Goal: Information Seeking & Learning: Learn about a topic

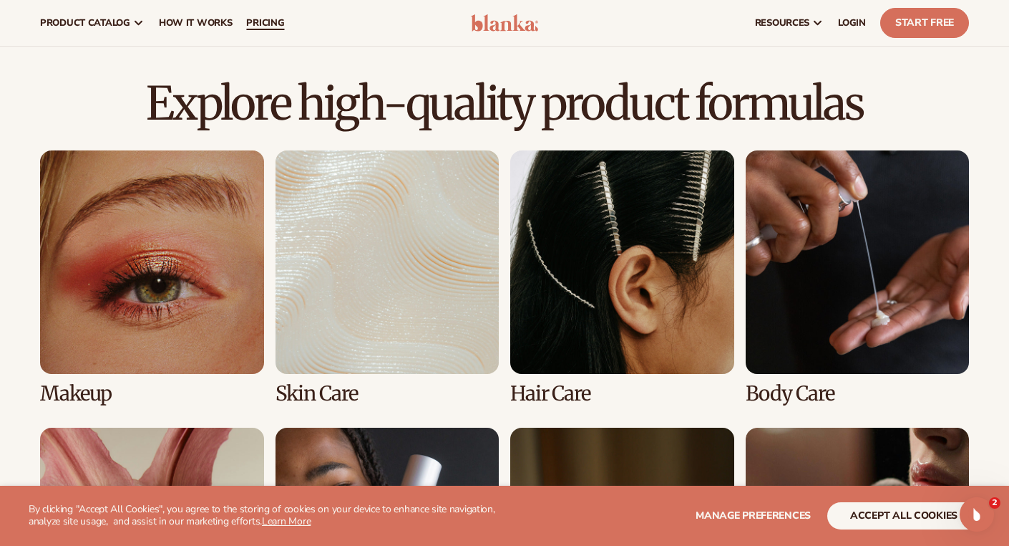
click at [269, 26] on span "pricing" at bounding box center [265, 22] width 38 height 11
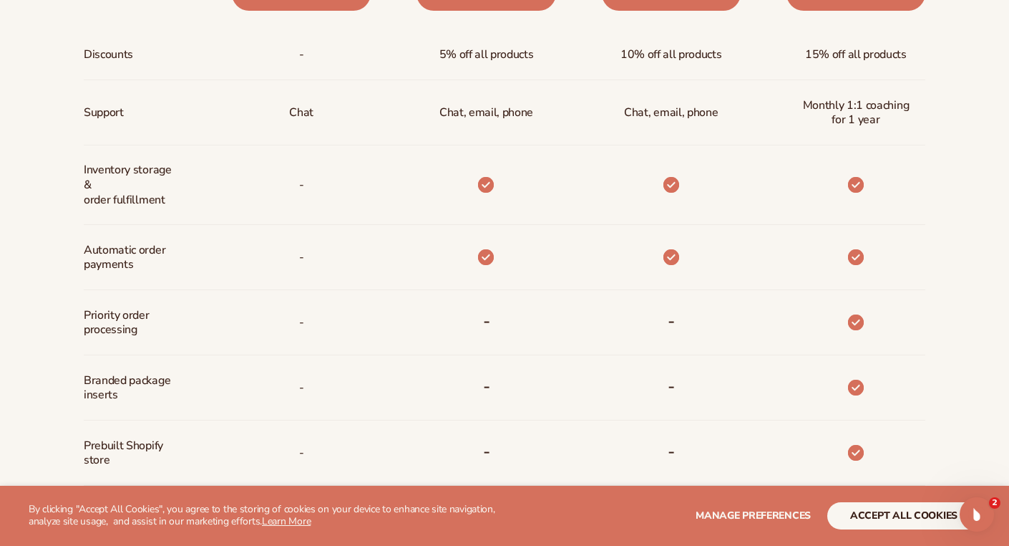
scroll to position [773, 0]
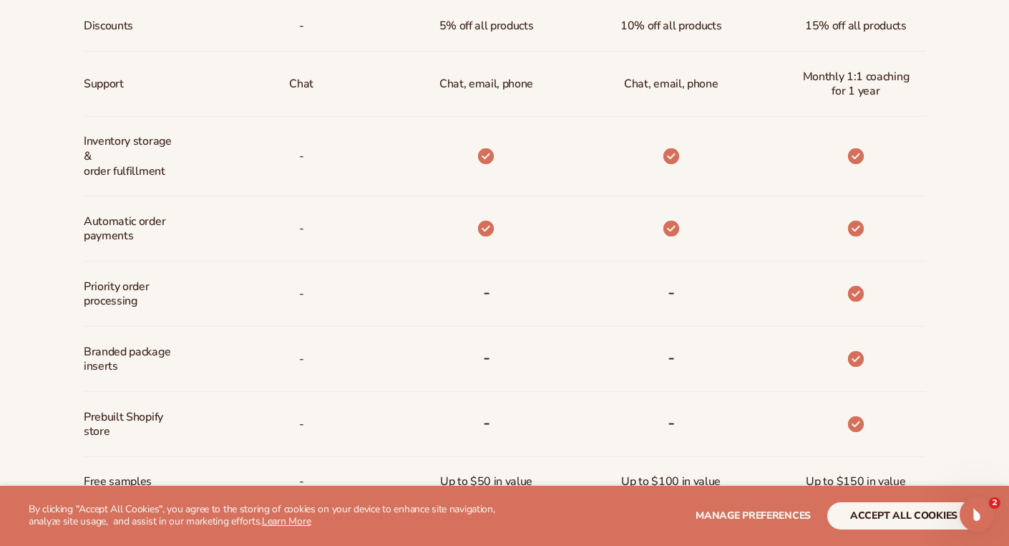
click at [100, 358] on span "Branded package inserts" at bounding box center [131, 360] width 95 height 42
drag, startPoint x: 84, startPoint y: 352, endPoint x: 179, endPoint y: 365, distance: 96.2
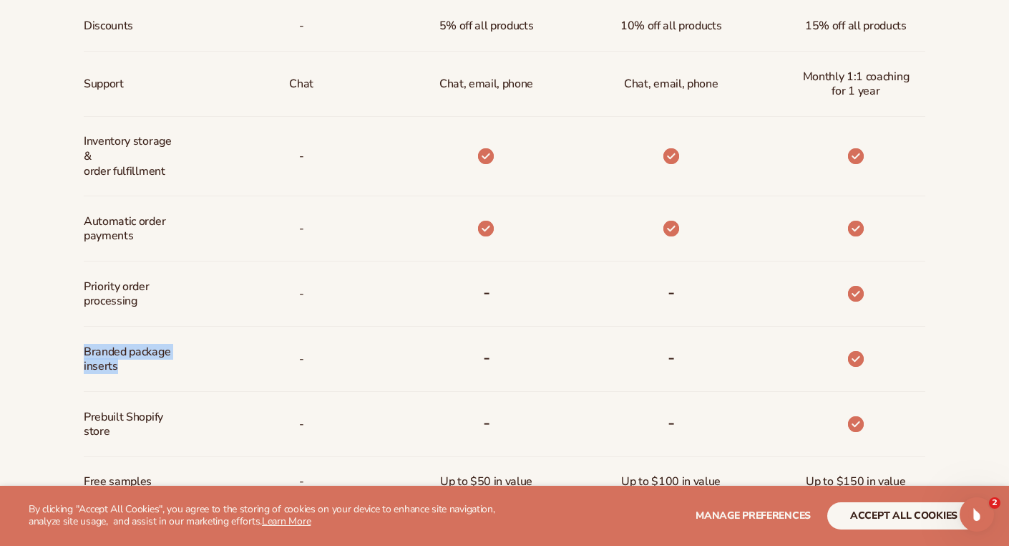
click at [179, 365] on div "Branded package inserts" at bounding box center [135, 358] width 102 height 64
copy span "Branded package inserts"
click at [32, 301] on div "Billed Monthly billed Yearly Billed Monthly billed Yearly Discounts Support Inv…" at bounding box center [504, 230] width 1009 height 964
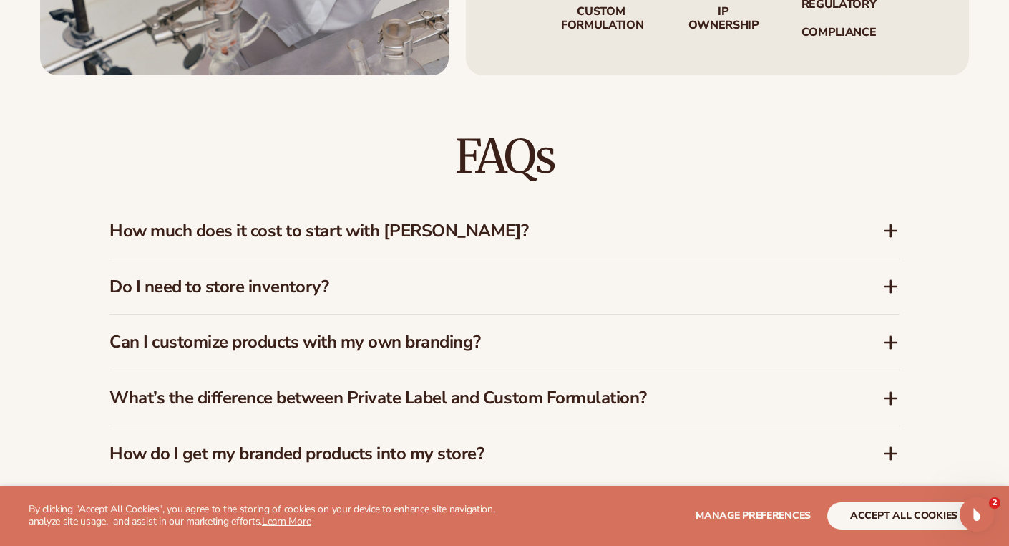
scroll to position [1976, 0]
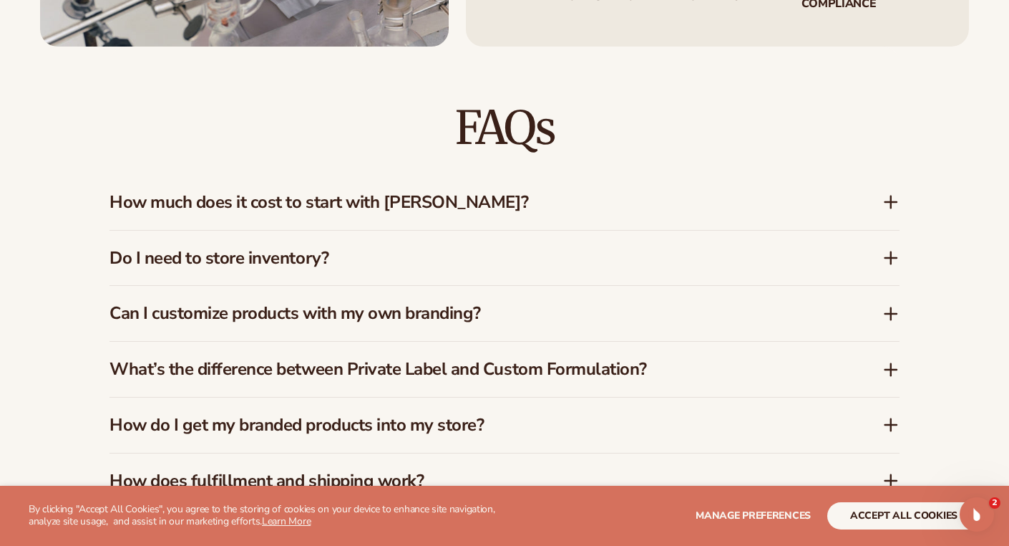
click at [470, 204] on div "How much does it cost to start with Blanka?" at bounding box center [505, 202] width 790 height 55
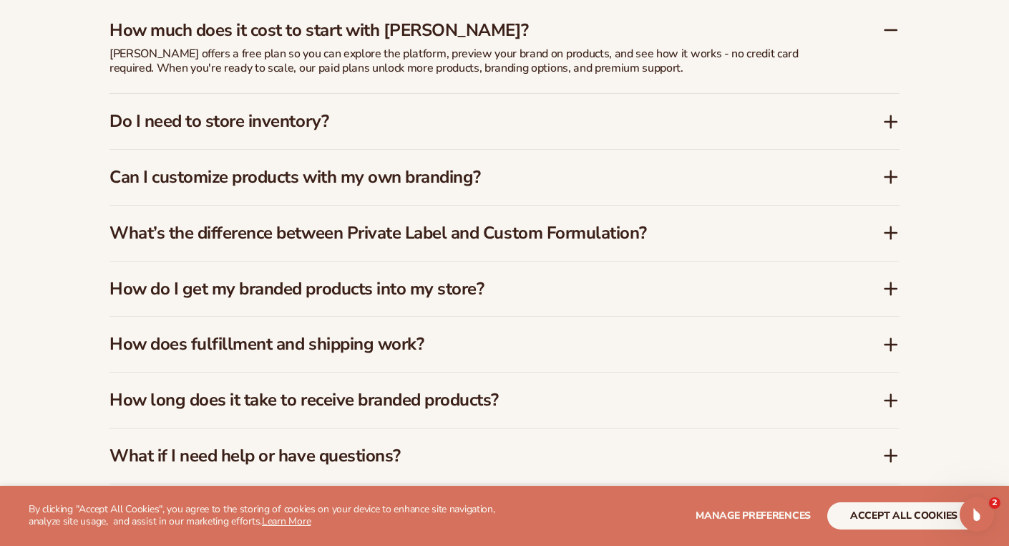
scroll to position [2176, 0]
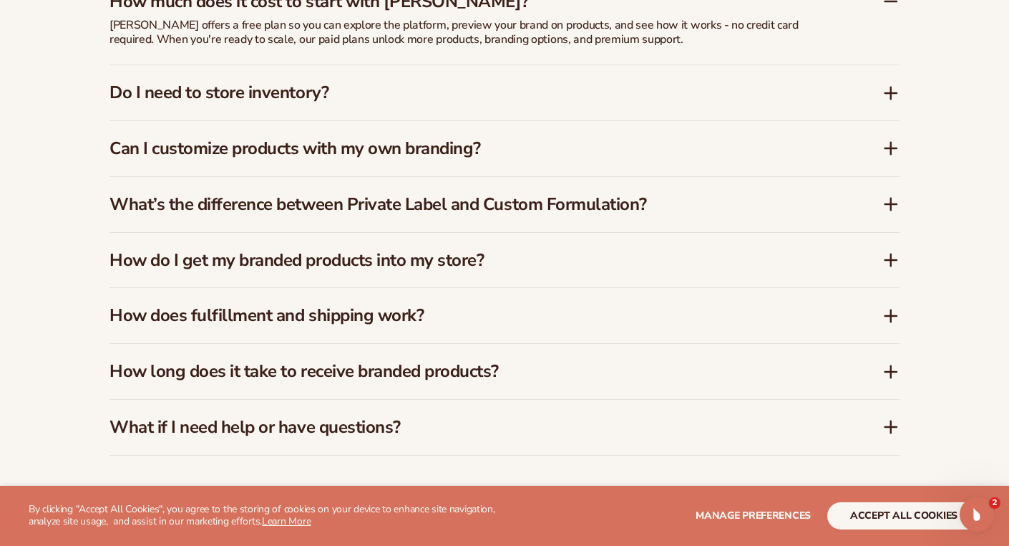
click at [344, 250] on h3 "How do I get my branded products into my store?" at bounding box center [475, 260] width 730 height 21
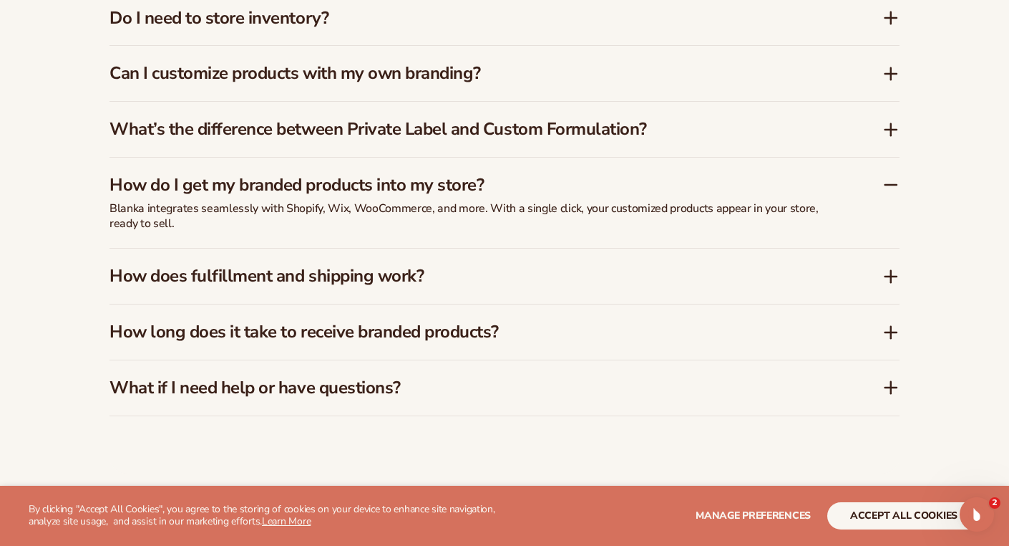
scroll to position [2234, 0]
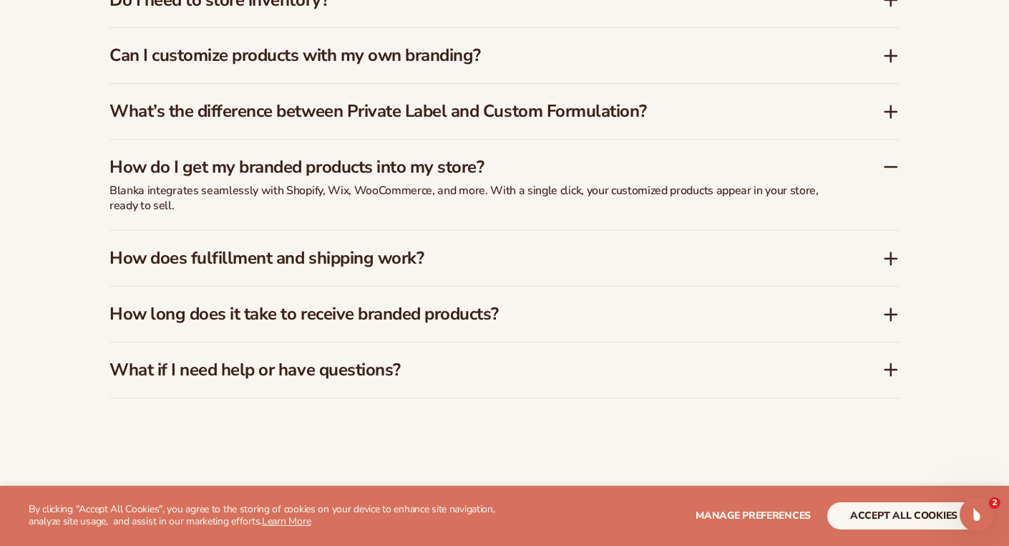
click at [344, 248] on h3 "How does fulfillment and shipping work?" at bounding box center [475, 258] width 730 height 21
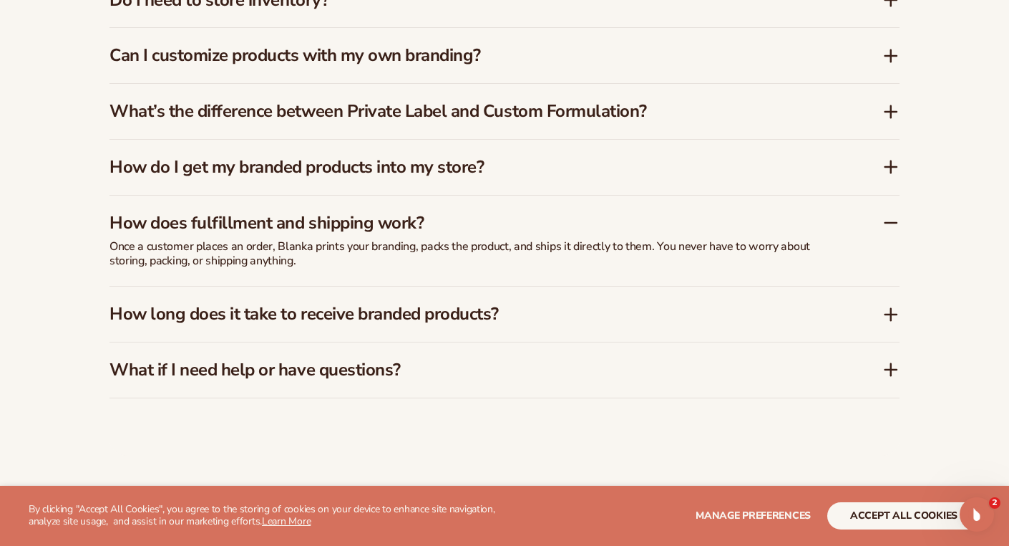
scroll to position [2262, 0]
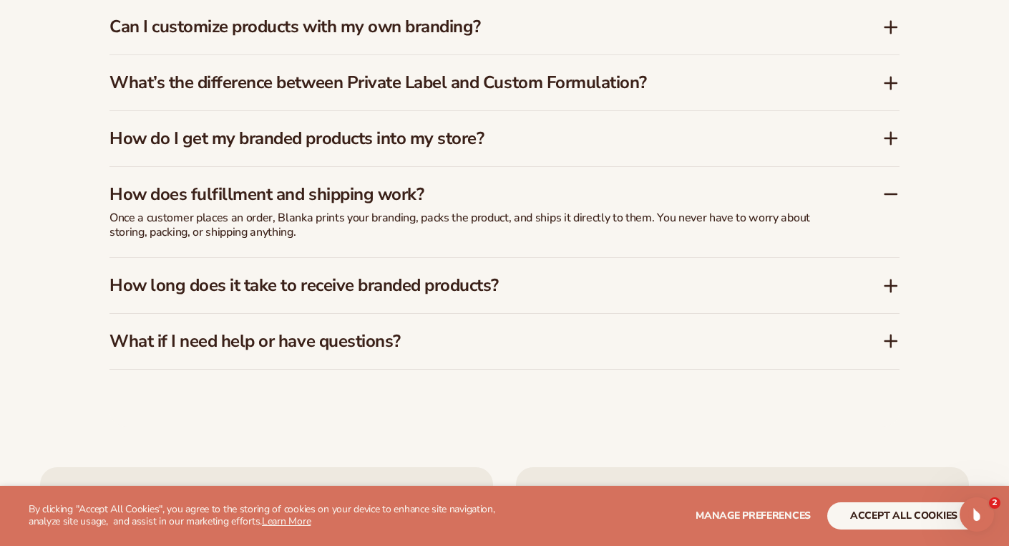
click at [341, 277] on h3 "How long does it take to receive branded products?" at bounding box center [475, 285] width 730 height 21
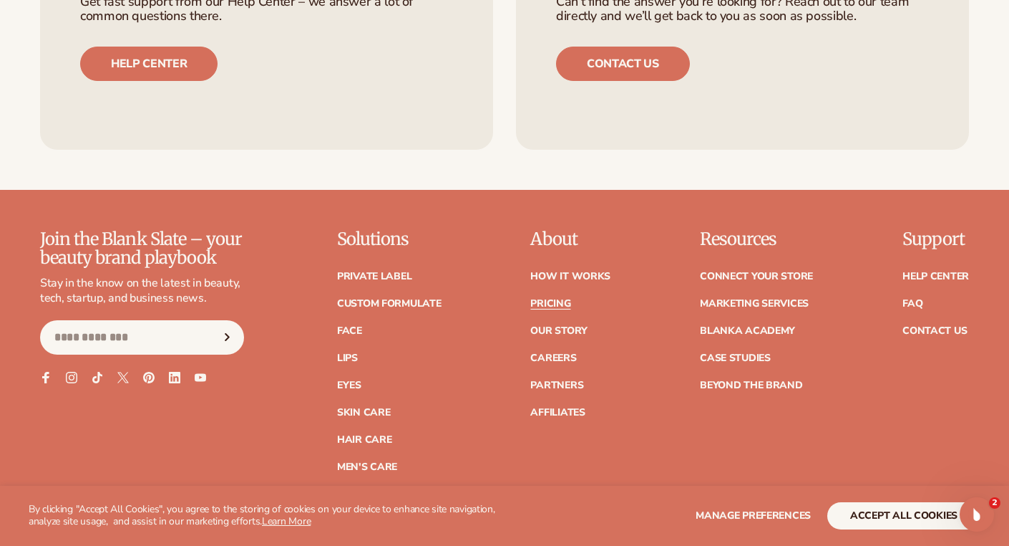
scroll to position [2835, 0]
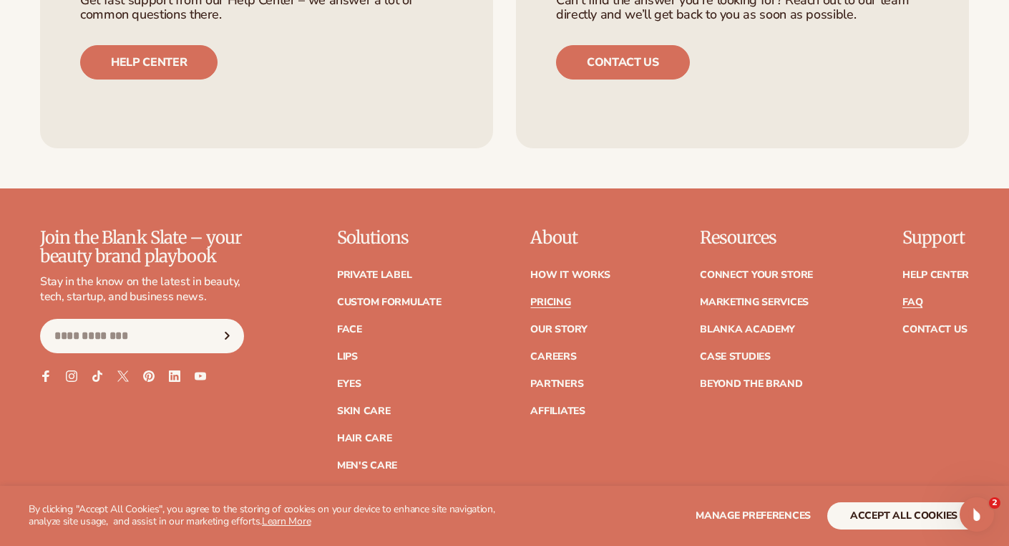
click at [909, 297] on link "FAQ" at bounding box center [913, 302] width 20 height 10
